Goal: Transaction & Acquisition: Purchase product/service

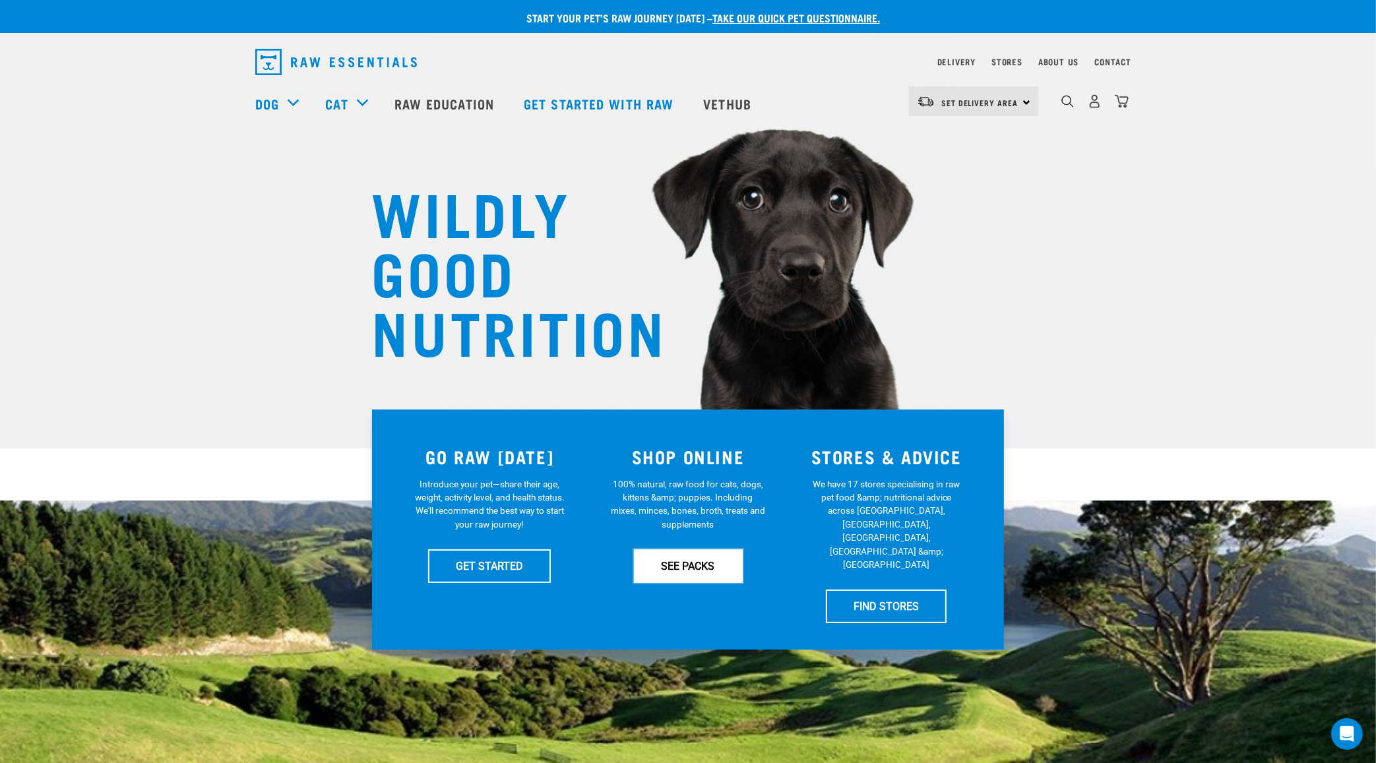
click at [666, 565] on link "SEE PACKS" at bounding box center [688, 566] width 109 height 33
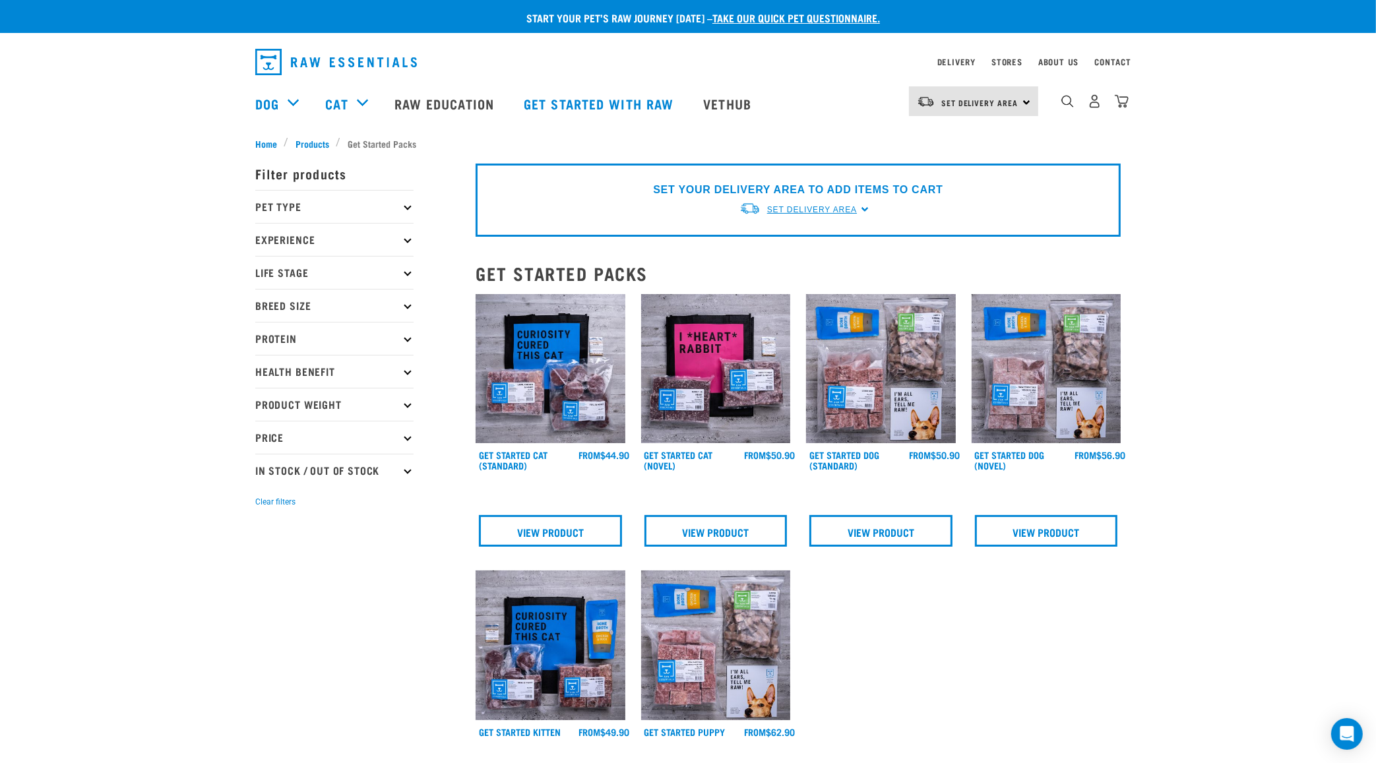
click at [852, 209] on span "Set Delivery Area" at bounding box center [812, 209] width 90 height 9
click at [820, 242] on link "[GEOGRAPHIC_DATA]" at bounding box center [805, 241] width 131 height 22
click at [833, 216] on div "Set Delivery Area" at bounding box center [812, 210] width 90 height 24
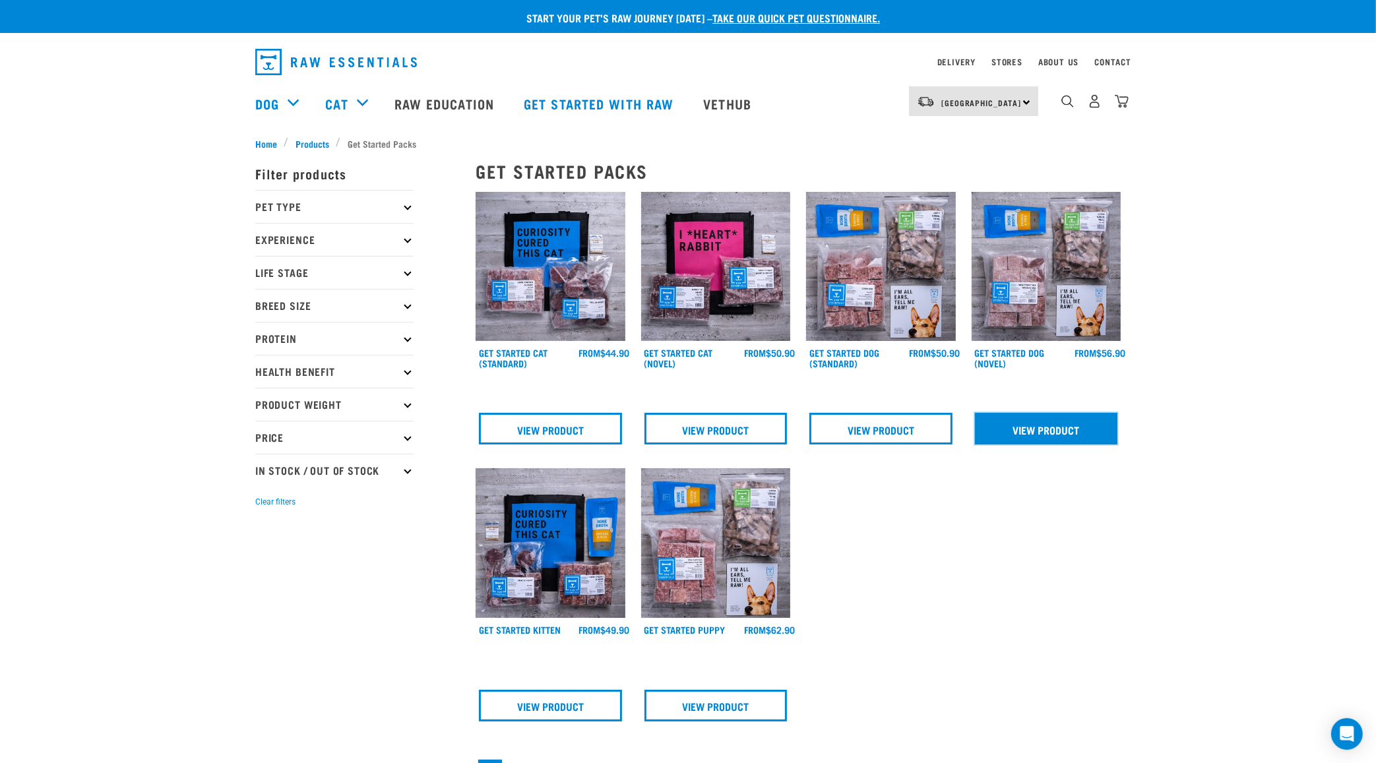
click at [1027, 430] on link "View Product" at bounding box center [1046, 429] width 143 height 32
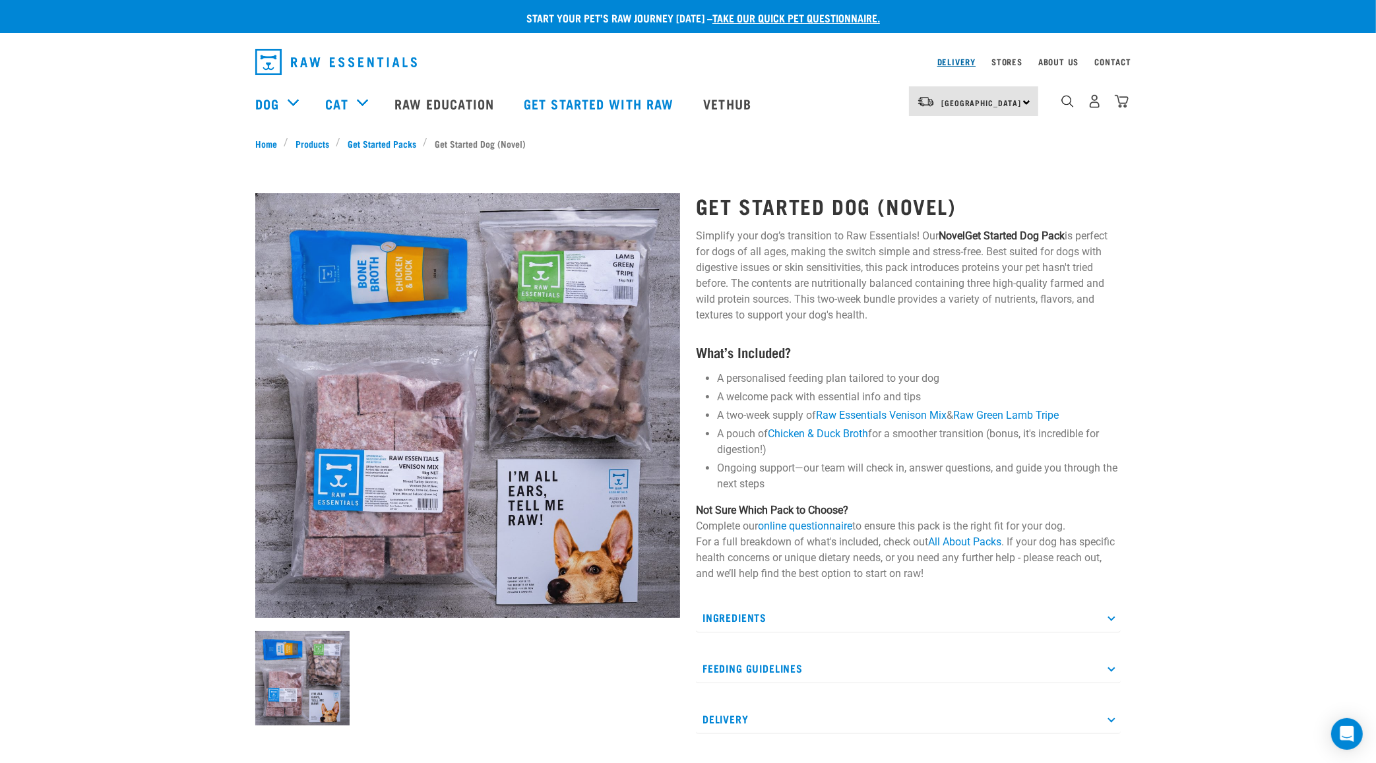
click at [954, 59] on link "Delivery" at bounding box center [957, 61] width 38 height 5
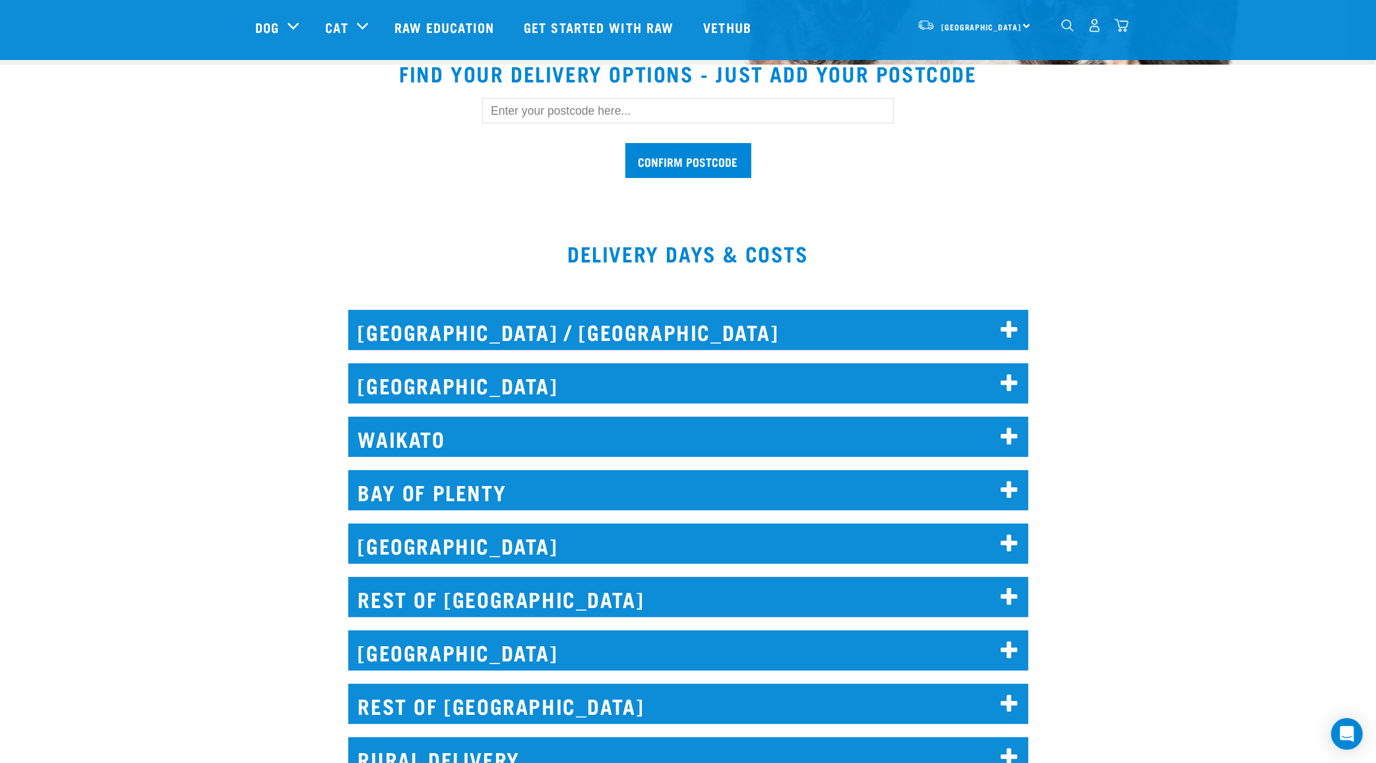
scroll to position [412, 0]
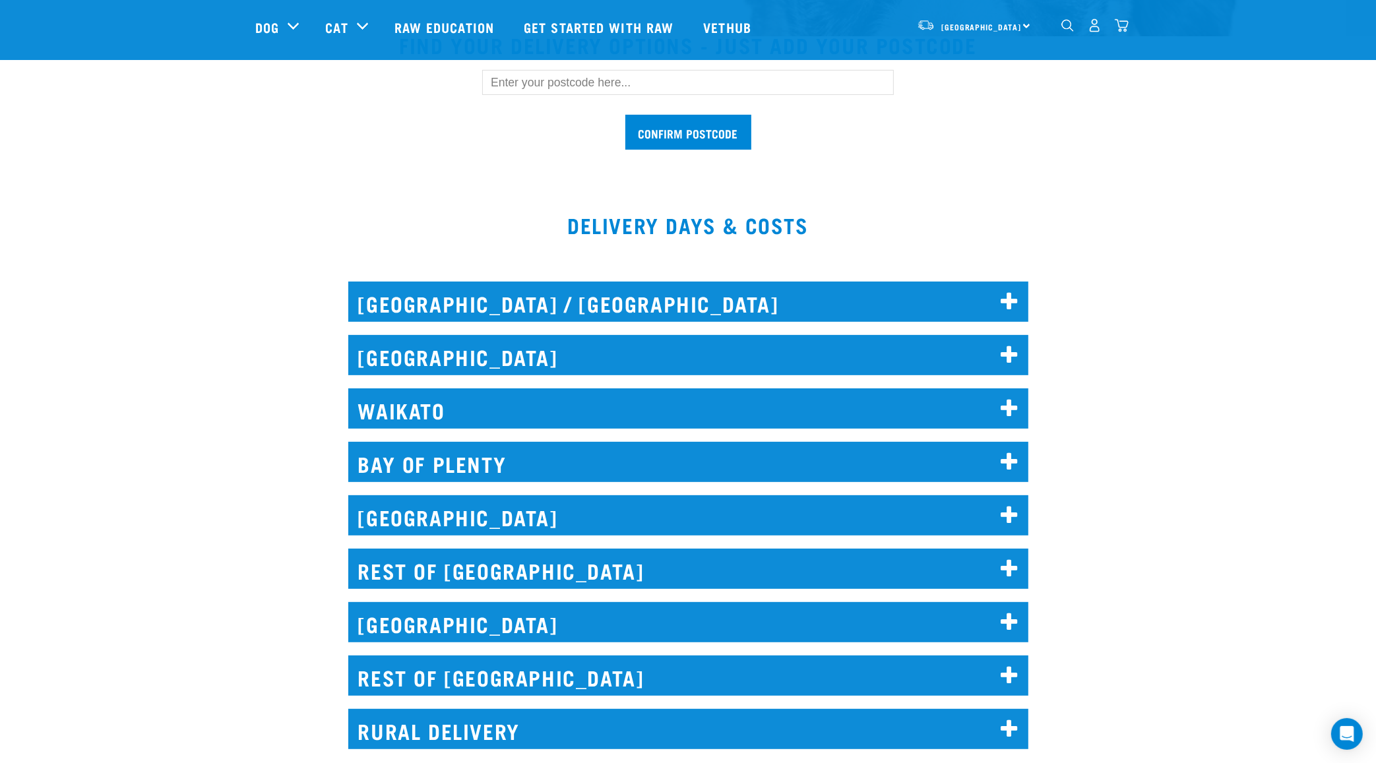
click at [866, 300] on h2 "[GEOGRAPHIC_DATA] / [GEOGRAPHIC_DATA]" at bounding box center [688, 302] width 680 height 40
